Goal: Find contact information: Find contact information

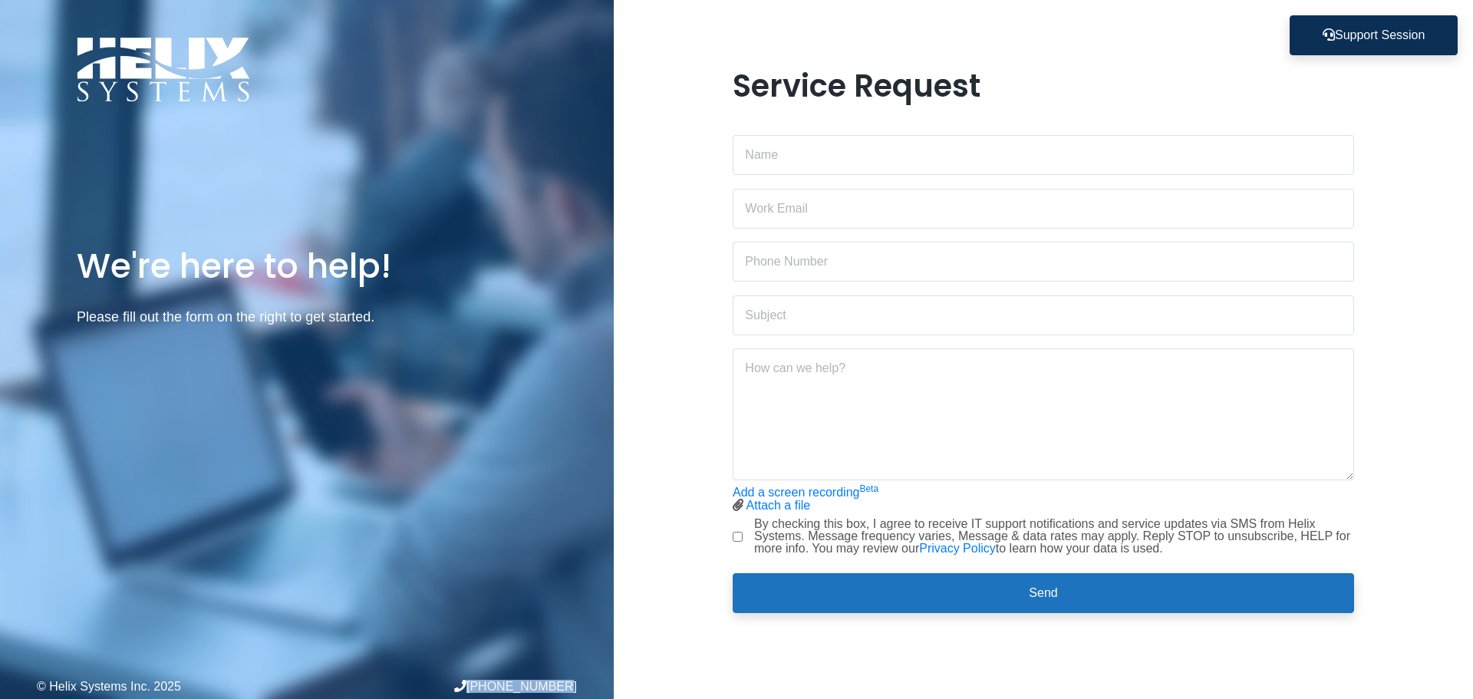
drag, startPoint x: 588, startPoint y: 690, endPoint x: 480, endPoint y: 682, distance: 108.4
click at [480, 682] on div "© Helix Systems Inc. 2025 [PHONE_NUMBER]" at bounding box center [307, 685] width 614 height 25
click at [663, 682] on div "Service Request Add a screen recording Beta Attach a file Stop screen recording" at bounding box center [1043, 349] width 859 height 699
drag, startPoint x: 571, startPoint y: 682, endPoint x: 484, endPoint y: 682, distance: 87.4
click at [484, 682] on div "[PHONE_NUMBER]" at bounding box center [442, 686] width 270 height 13
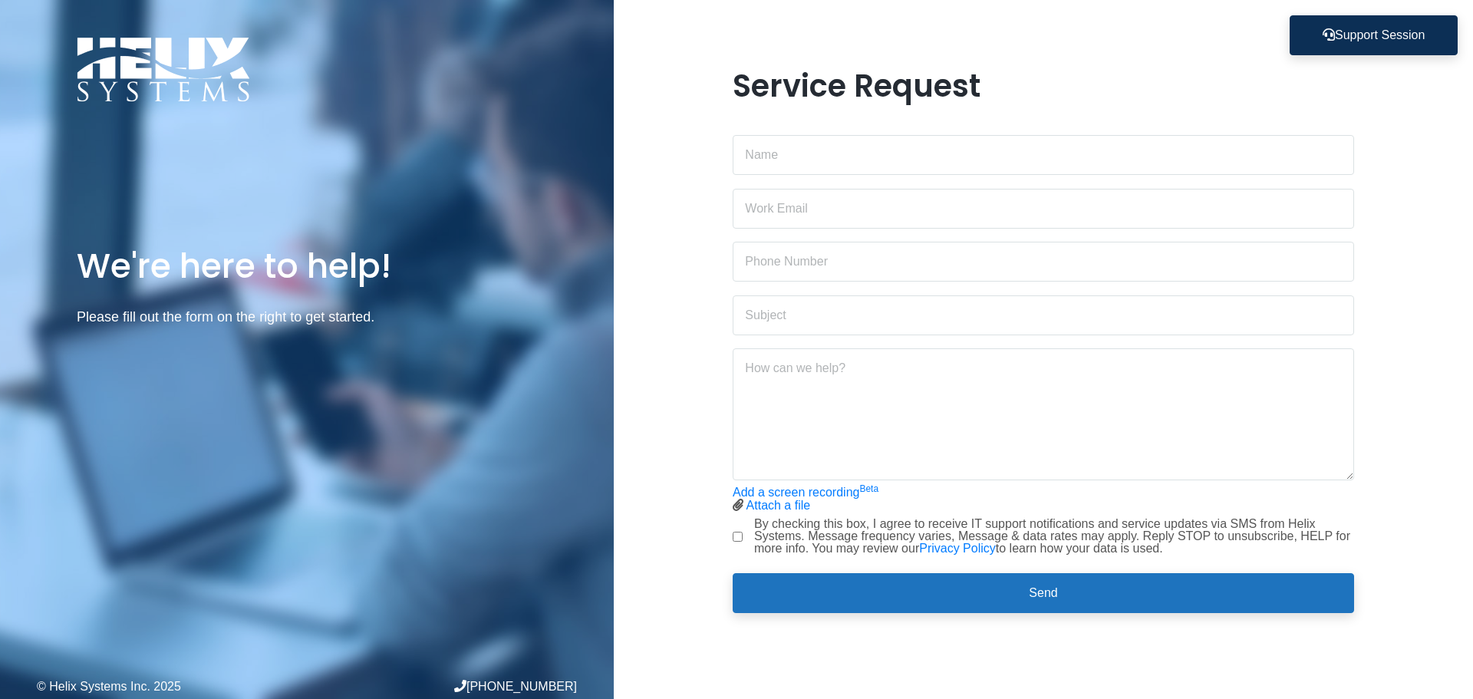
click at [577, 682] on div "© Helix Systems Inc. 2025 [PHONE_NUMBER]" at bounding box center [307, 685] width 614 height 25
drag, startPoint x: 585, startPoint y: 682, endPoint x: 487, endPoint y: 683, distance: 98.2
click at [487, 683] on div "© Helix Systems Inc. 2025 [PHONE_NUMBER]" at bounding box center [307, 685] width 614 height 25
click at [687, 679] on div "Service Request Add a screen recording Beta Attach a file Stop screen recording" at bounding box center [1043, 349] width 859 height 699
drag, startPoint x: 581, startPoint y: 684, endPoint x: 479, endPoint y: 689, distance: 102.1
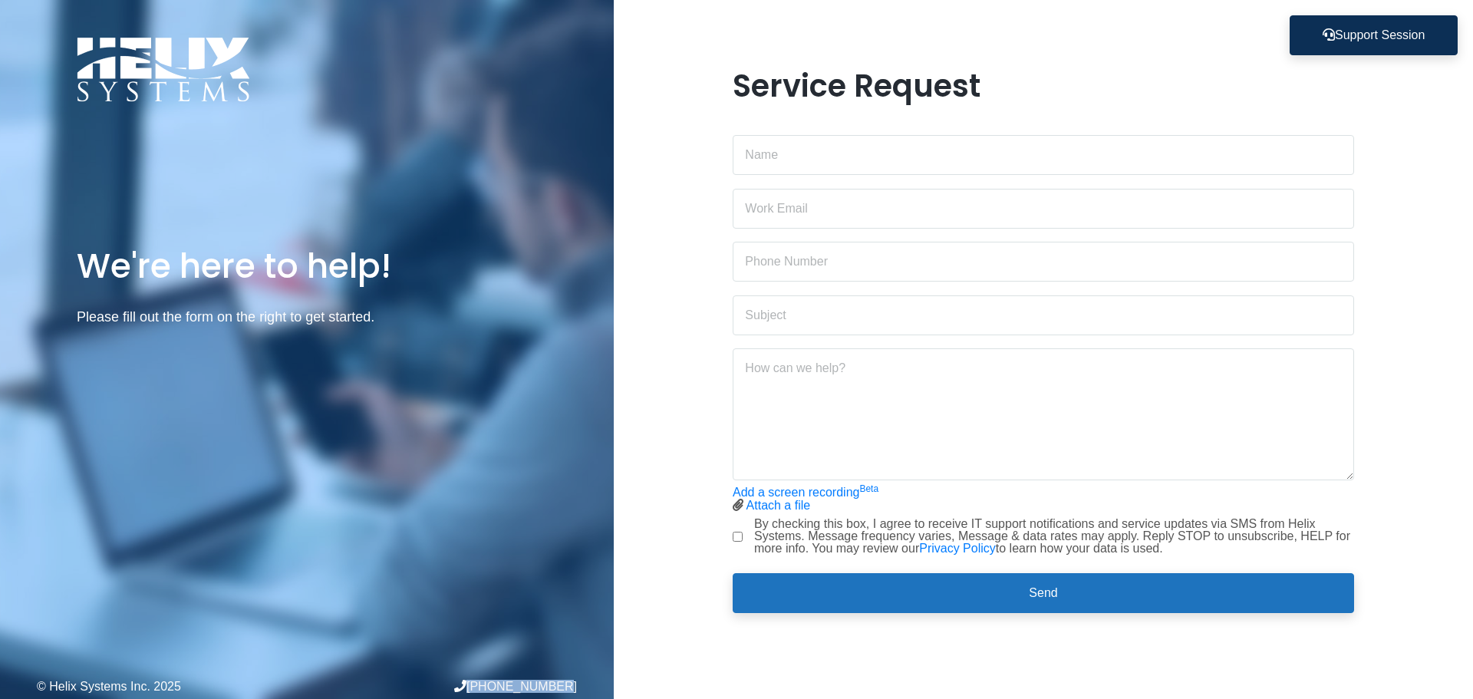
click at [479, 689] on div "© Helix Systems Inc. 2025 [PHONE_NUMBER]" at bounding box center [307, 685] width 614 height 25
click at [540, 686] on div "[PHONE_NUMBER]" at bounding box center [442, 686] width 270 height 13
click at [660, 677] on div "Service Request Add a screen recording Beta Attach a file Stop screen recording" at bounding box center [1043, 349] width 859 height 699
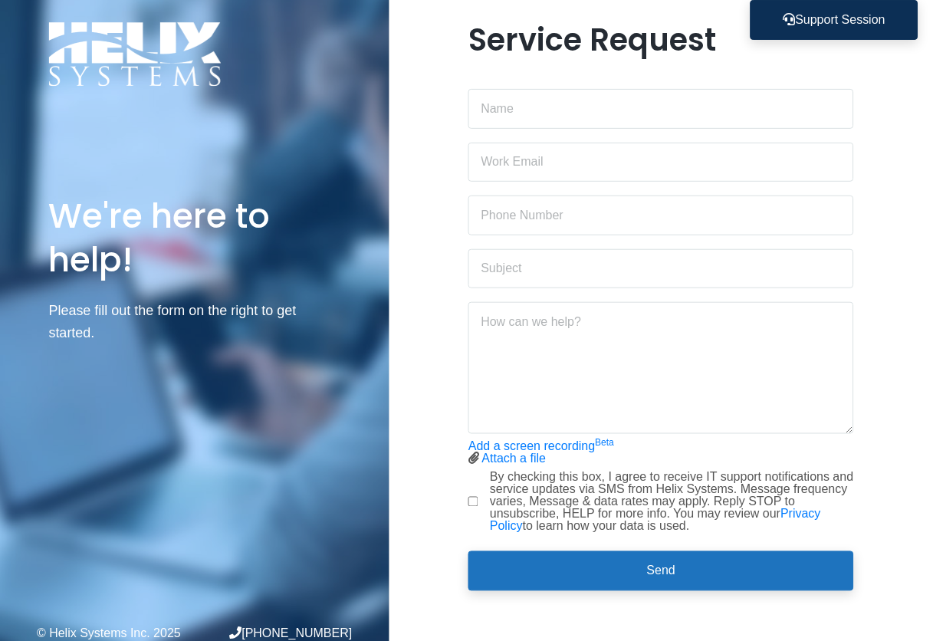
scroll to position [20, 0]
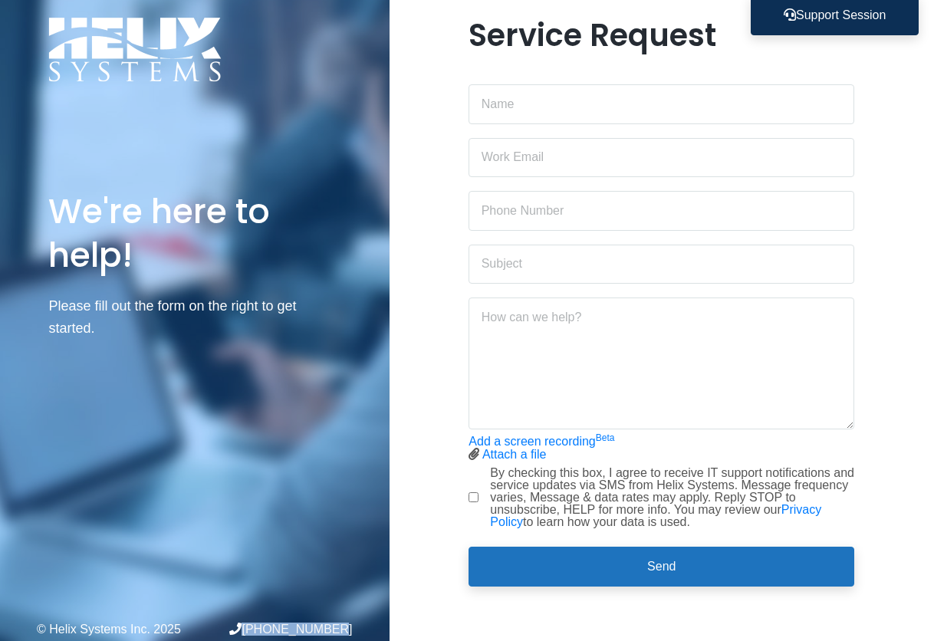
drag, startPoint x: 350, startPoint y: 628, endPoint x: 252, endPoint y: 632, distance: 97.5
click at [252, 632] on div "[PHONE_NUMBER]" at bounding box center [274, 629] width 158 height 13
click at [307, 624] on div "[PHONE_NUMBER]" at bounding box center [274, 629] width 158 height 13
click at [347, 624] on div "[PHONE_NUMBER]" at bounding box center [274, 629] width 158 height 13
click at [354, 627] on div "© Helix Systems Inc. 2025 [PHONE_NUMBER]" at bounding box center [195, 629] width 390 height 25
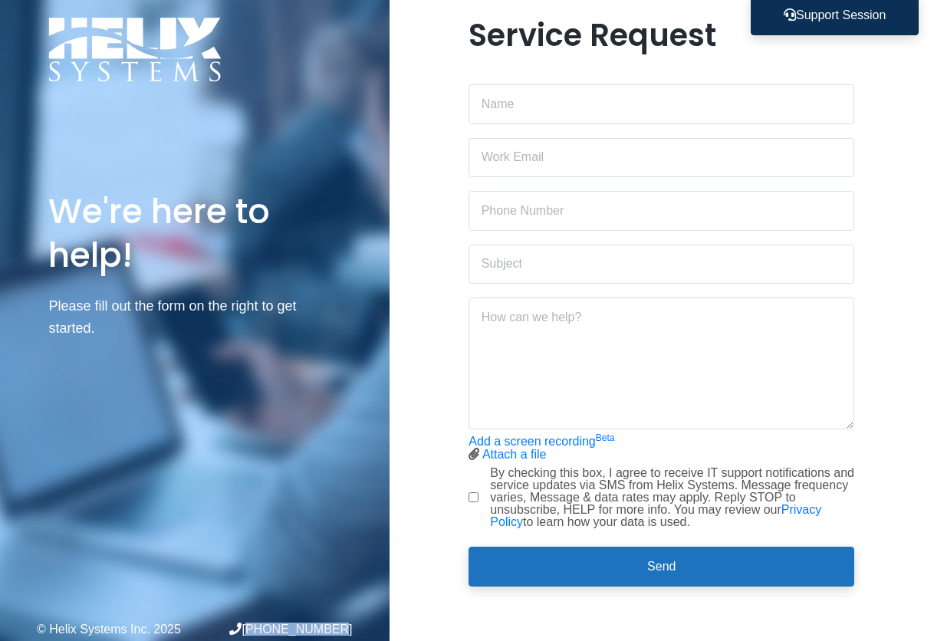
drag, startPoint x: 351, startPoint y: 630, endPoint x: 274, endPoint y: 631, distance: 76.7
click at [274, 631] on div "[PHONE_NUMBER]" at bounding box center [274, 629] width 158 height 13
click at [296, 630] on div "[PHONE_NUMBER]" at bounding box center [274, 629] width 158 height 13
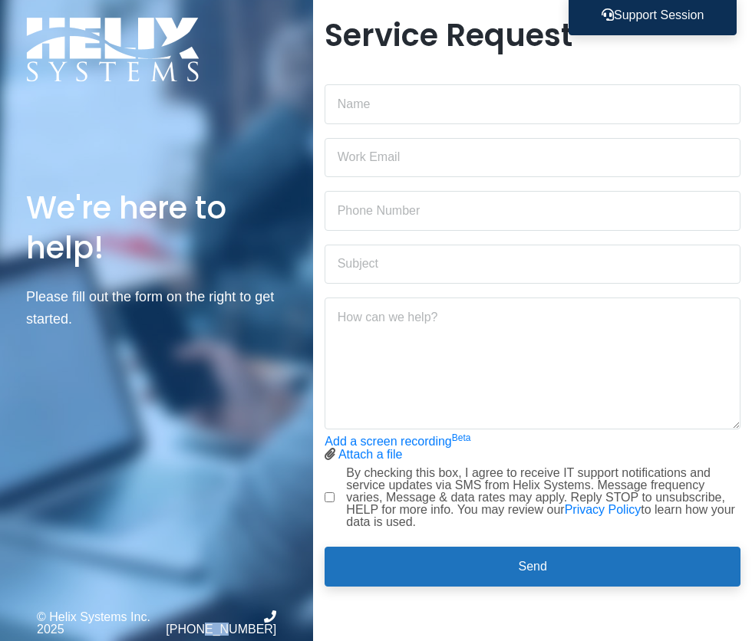
drag, startPoint x: 224, startPoint y: 630, endPoint x: 241, endPoint y: 630, distance: 16.9
click at [241, 630] on div "[PHONE_NUMBER]" at bounding box center [216, 623] width 120 height 25
drag, startPoint x: 250, startPoint y: 628, endPoint x: 259, endPoint y: 628, distance: 9.2
click at [259, 628] on div "[PHONE_NUMBER]" at bounding box center [216, 623] width 120 height 25
click at [262, 628] on div "[PHONE_NUMBER]" at bounding box center [216, 623] width 120 height 25
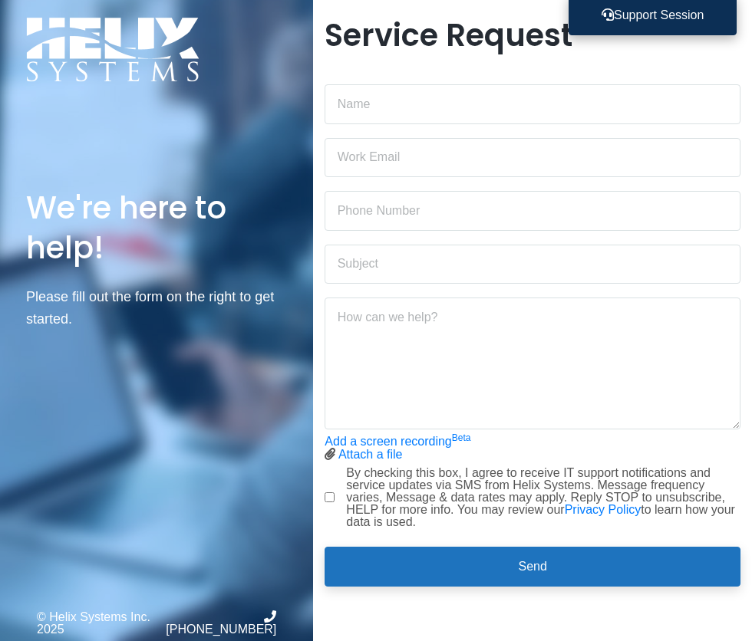
click at [667, 12] on button "Support Session" at bounding box center [652, 15] width 168 height 40
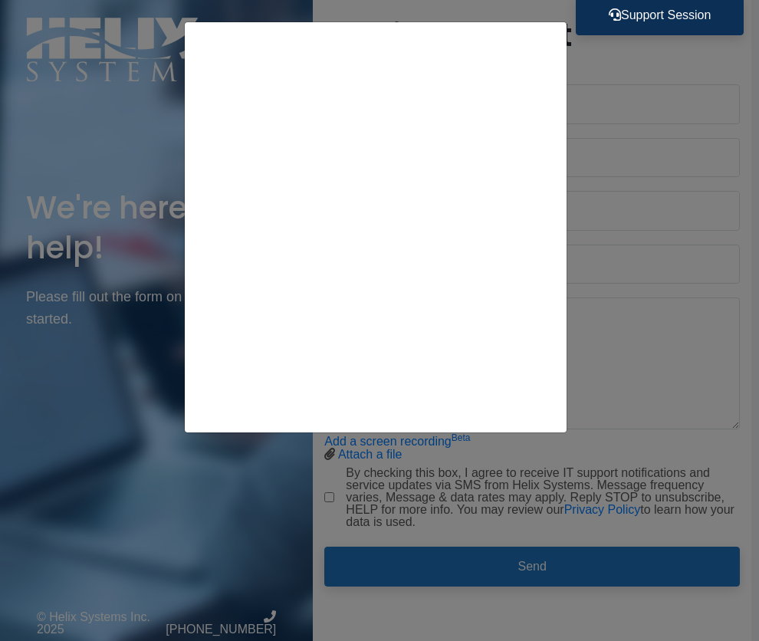
click at [654, 42] on div at bounding box center [379, 320] width 759 height 641
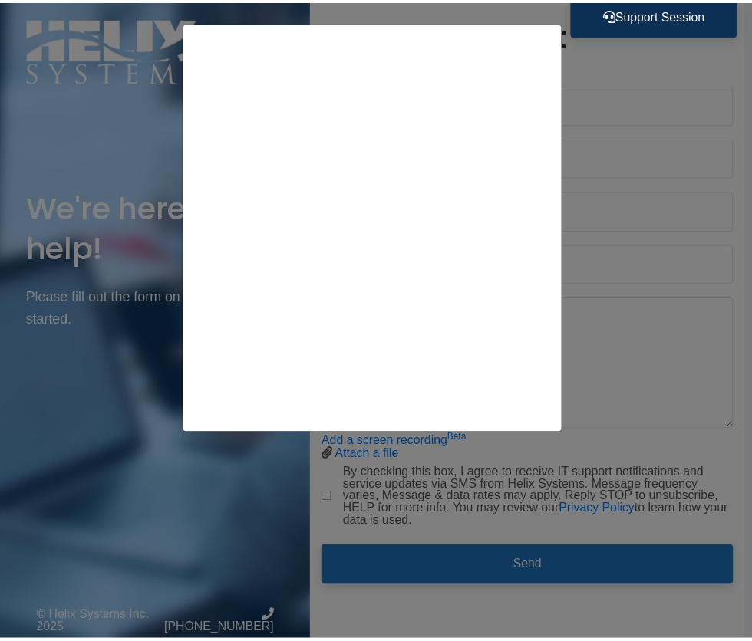
scroll to position [8, 0]
